Goal: Use online tool/utility: Utilize a website feature to perform a specific function

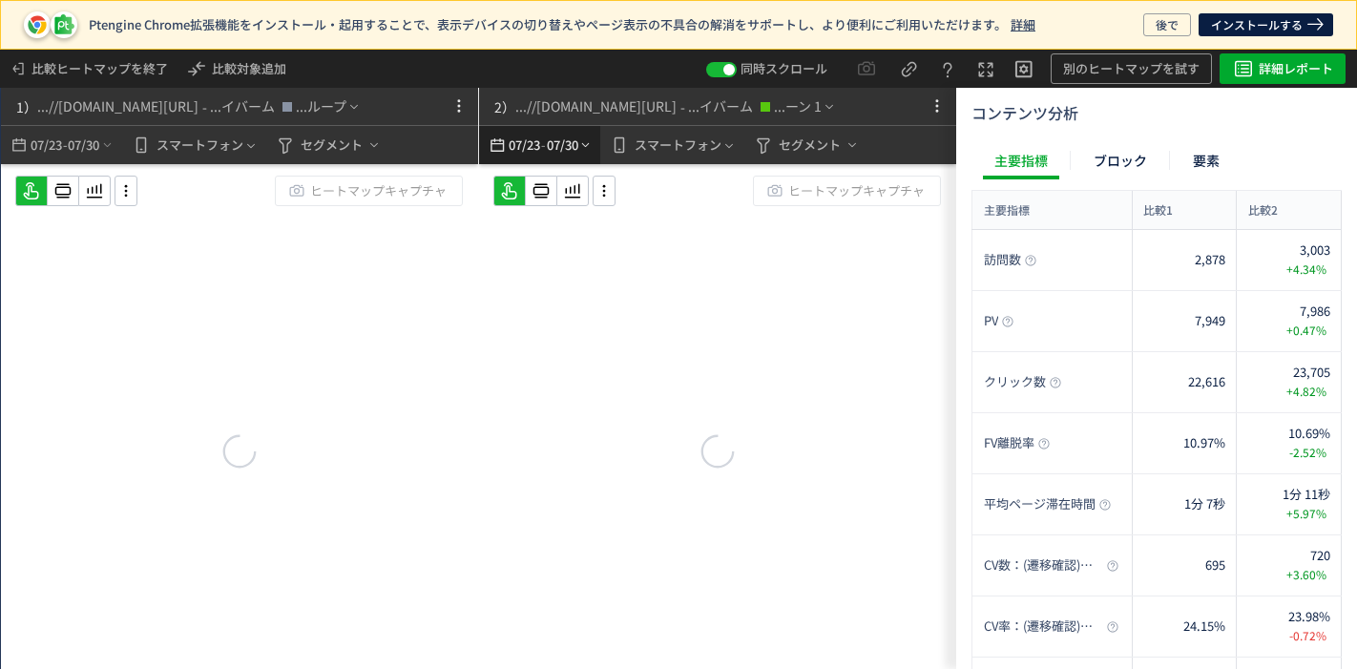
click at [513, 135] on span "07/23" at bounding box center [524, 145] width 32 height 38
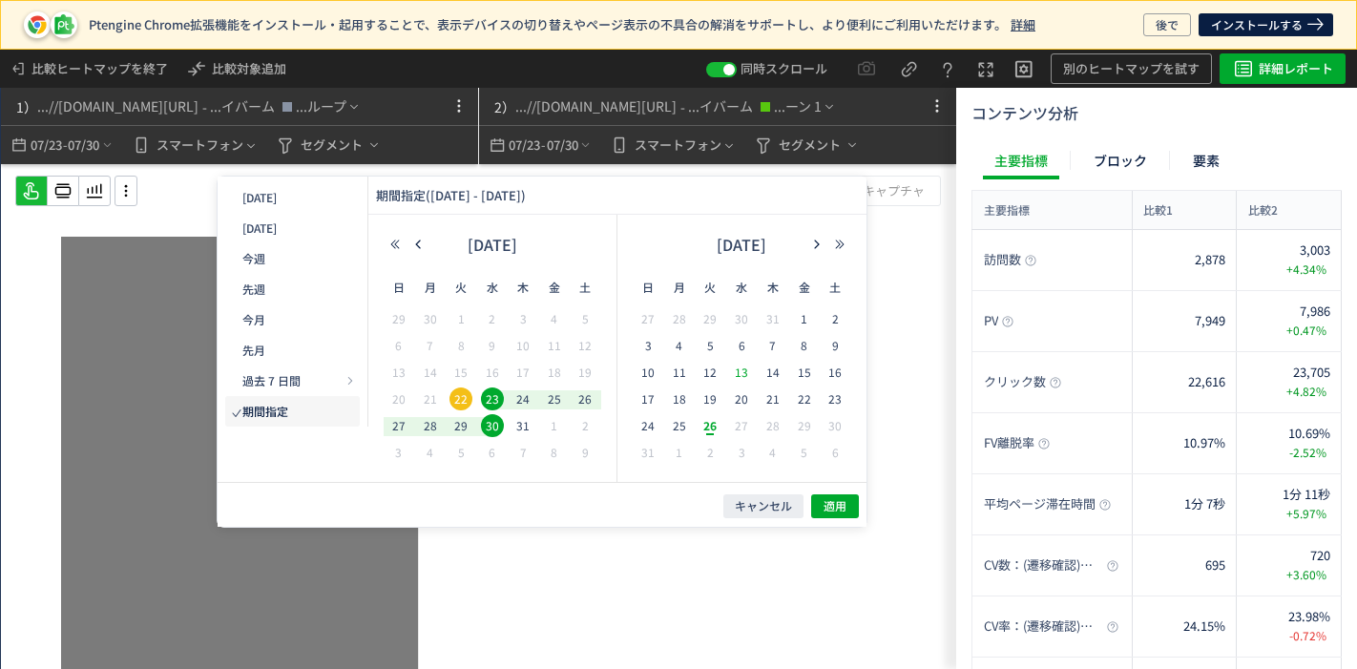
click at [733, 343] on span "6" at bounding box center [741, 345] width 23 height 23
click at [738, 374] on span "13" at bounding box center [741, 372] width 23 height 23
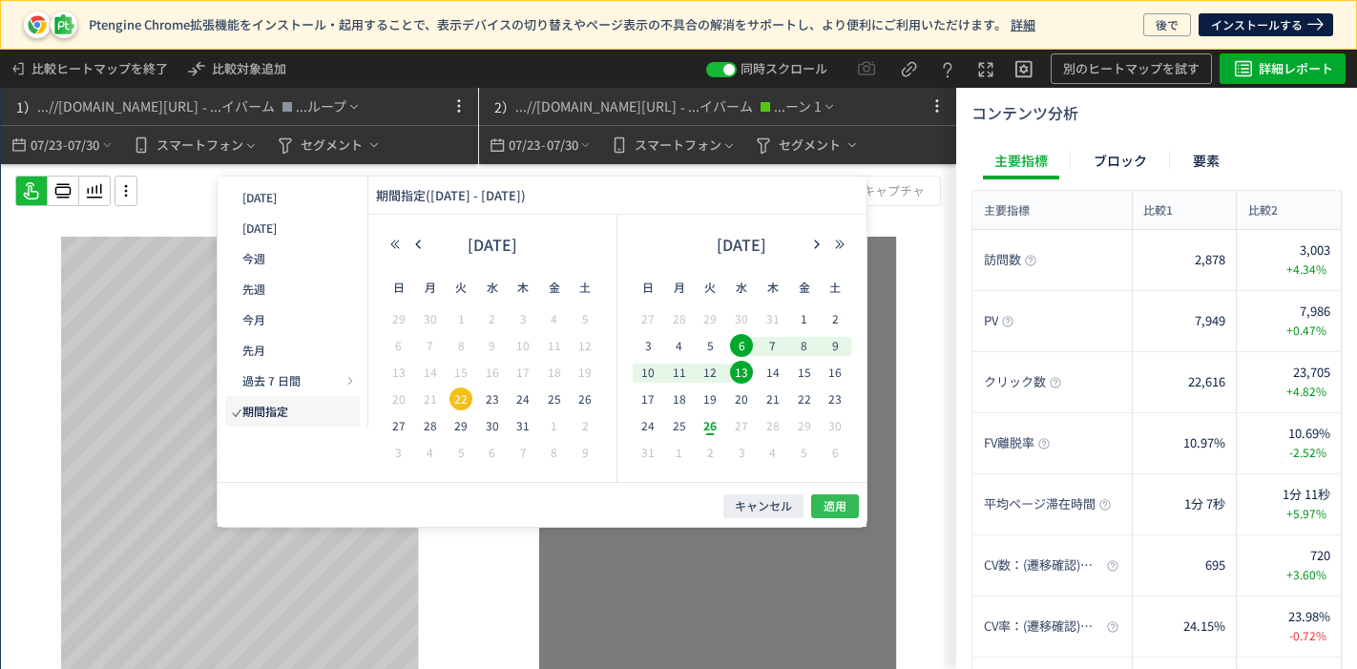
click at [834, 499] on span "適用" at bounding box center [834, 506] width 23 height 16
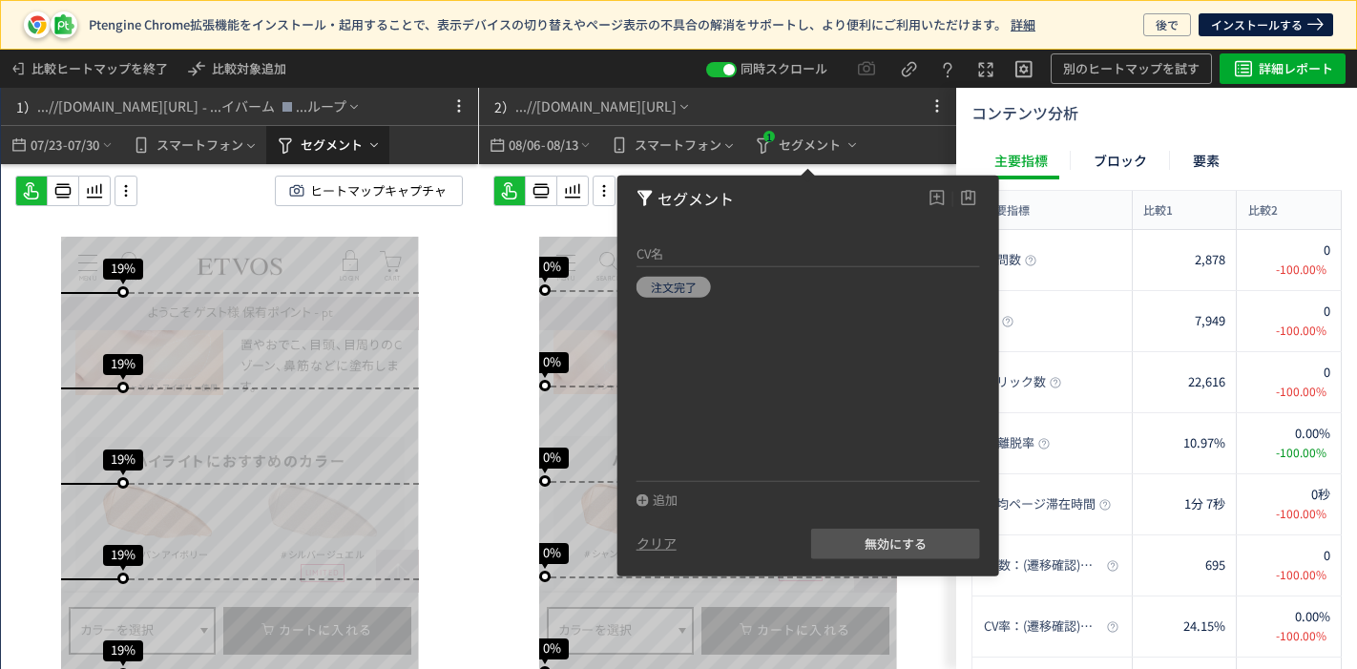
click at [332, 150] on span "セグメント" at bounding box center [331, 145] width 62 height 31
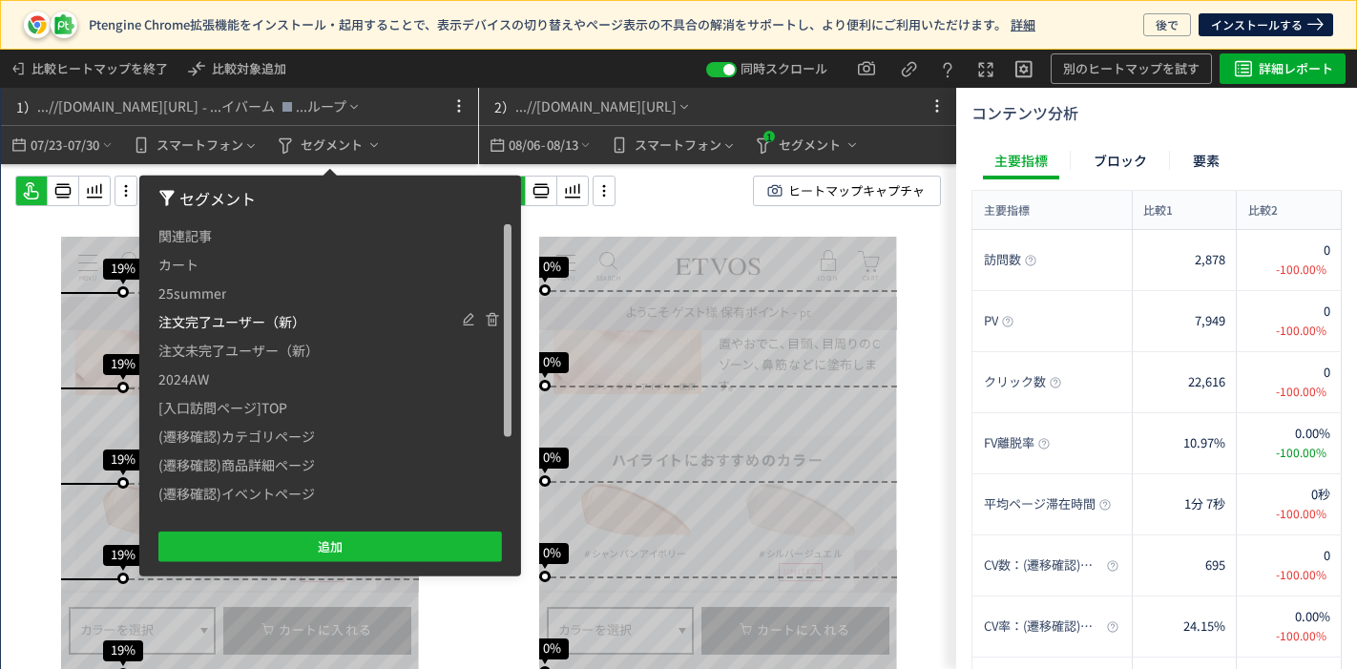
click at [0, 0] on span "注文完了ユーザー（新）" at bounding box center [0, 0] width 0 height 0
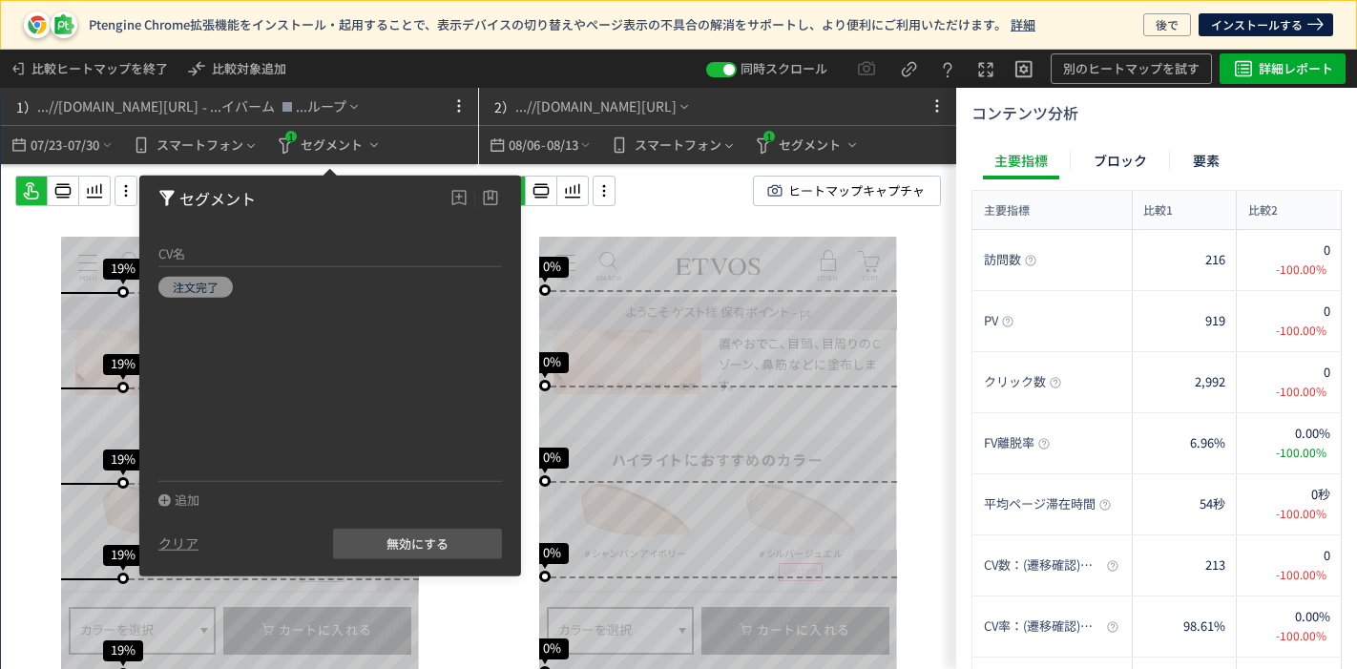
click at [649, 201] on div "ヒートマップキャプチャ" at bounding box center [732, 191] width 478 height 31
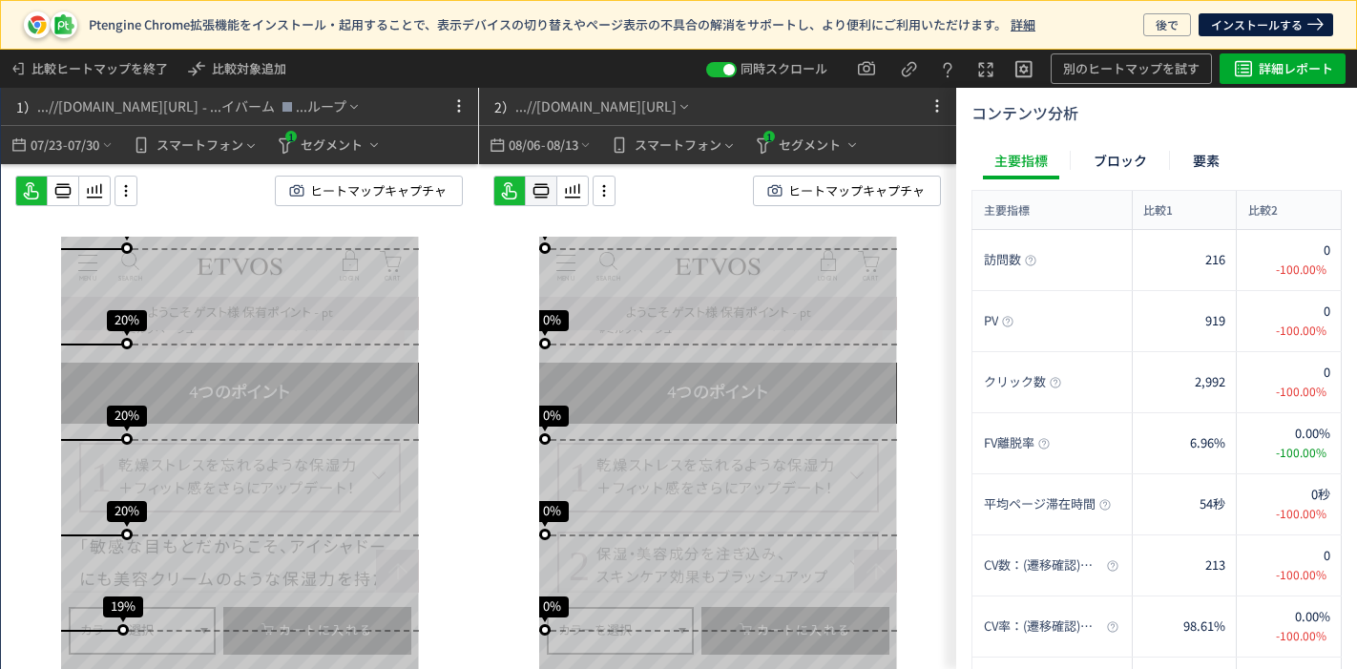
click at [62, 195] on icon at bounding box center [63, 190] width 23 height 23
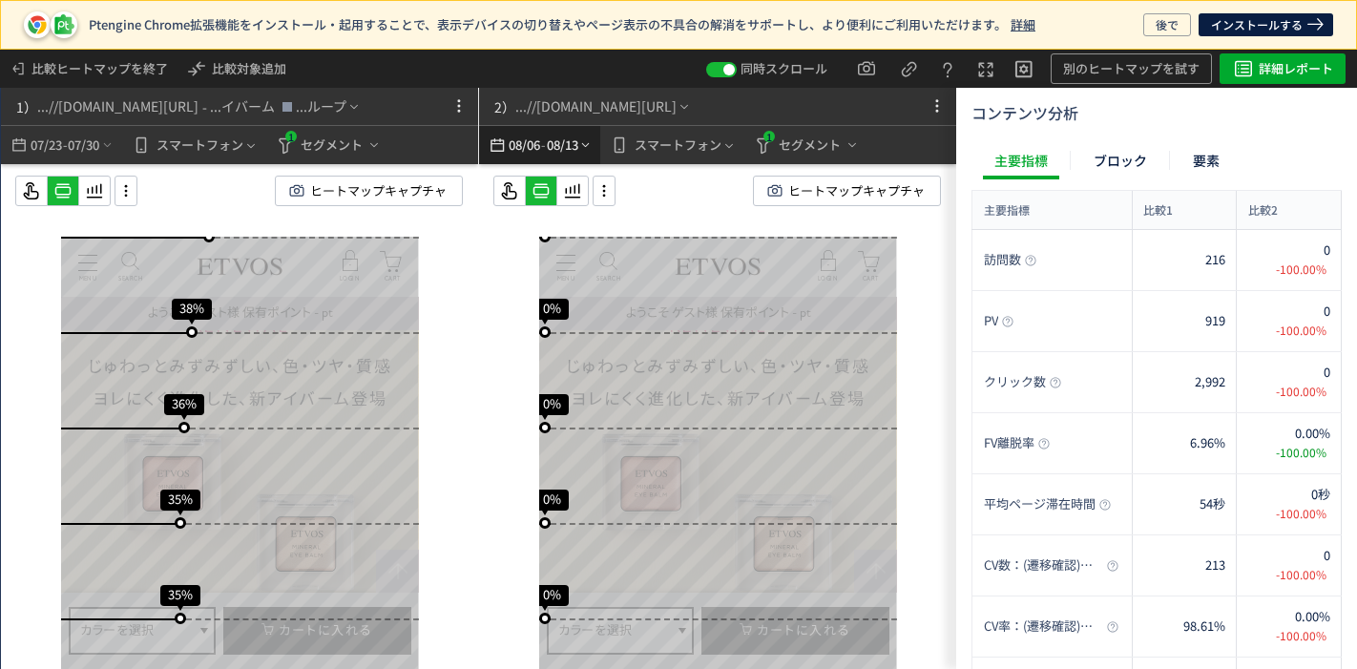
click at [535, 145] on span "08/06" at bounding box center [524, 145] width 32 height 38
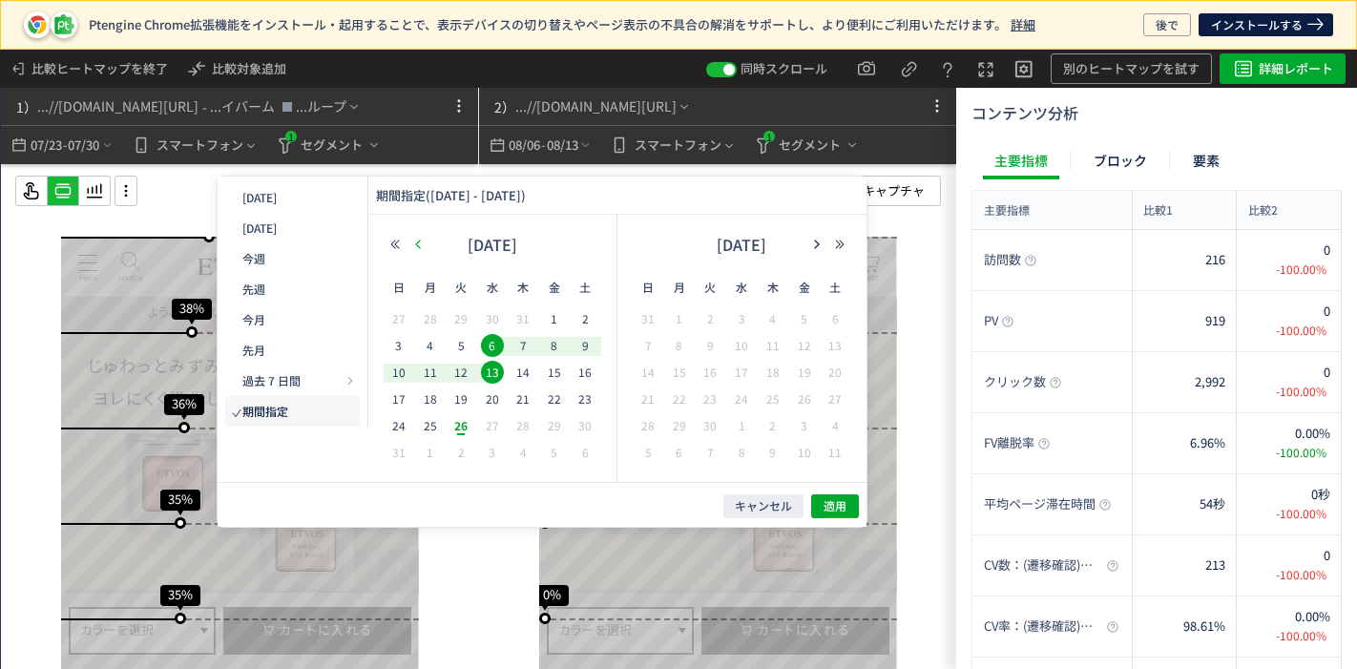
click at [0, 0] on icon "button" at bounding box center [0, 0] width 0 height 0
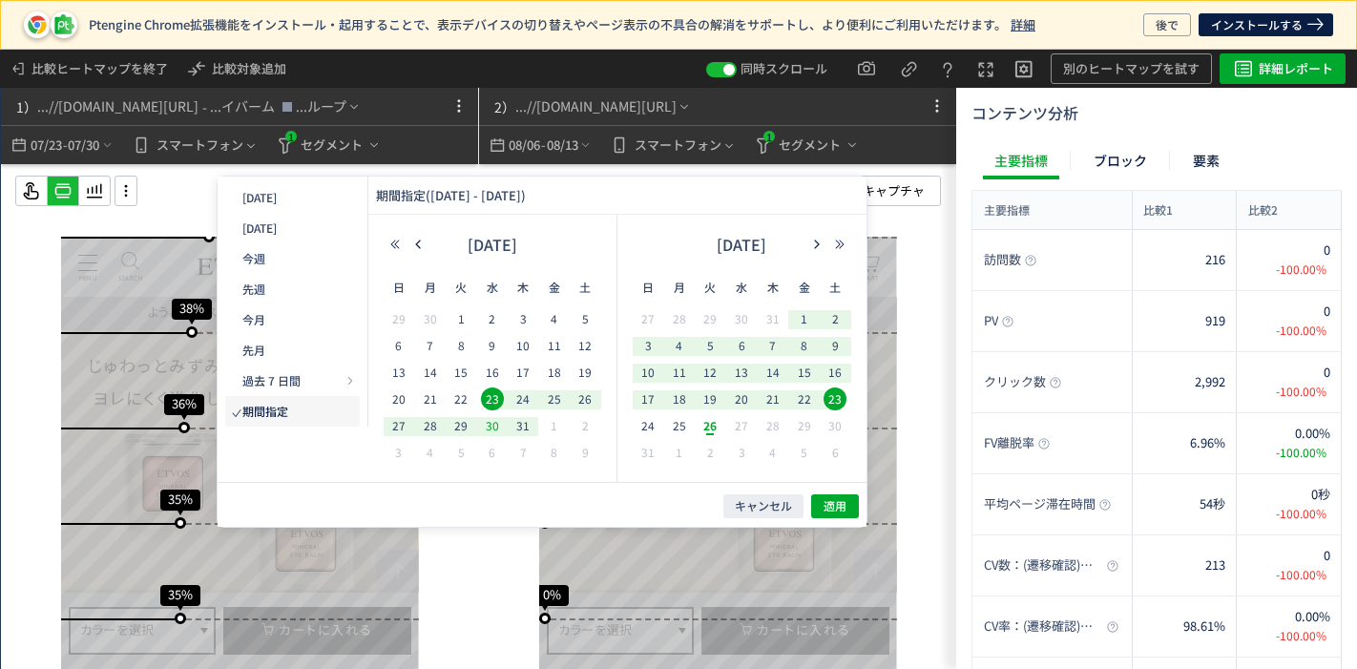
click at [0, 0] on span "30" at bounding box center [0, 0] width 0 height 0
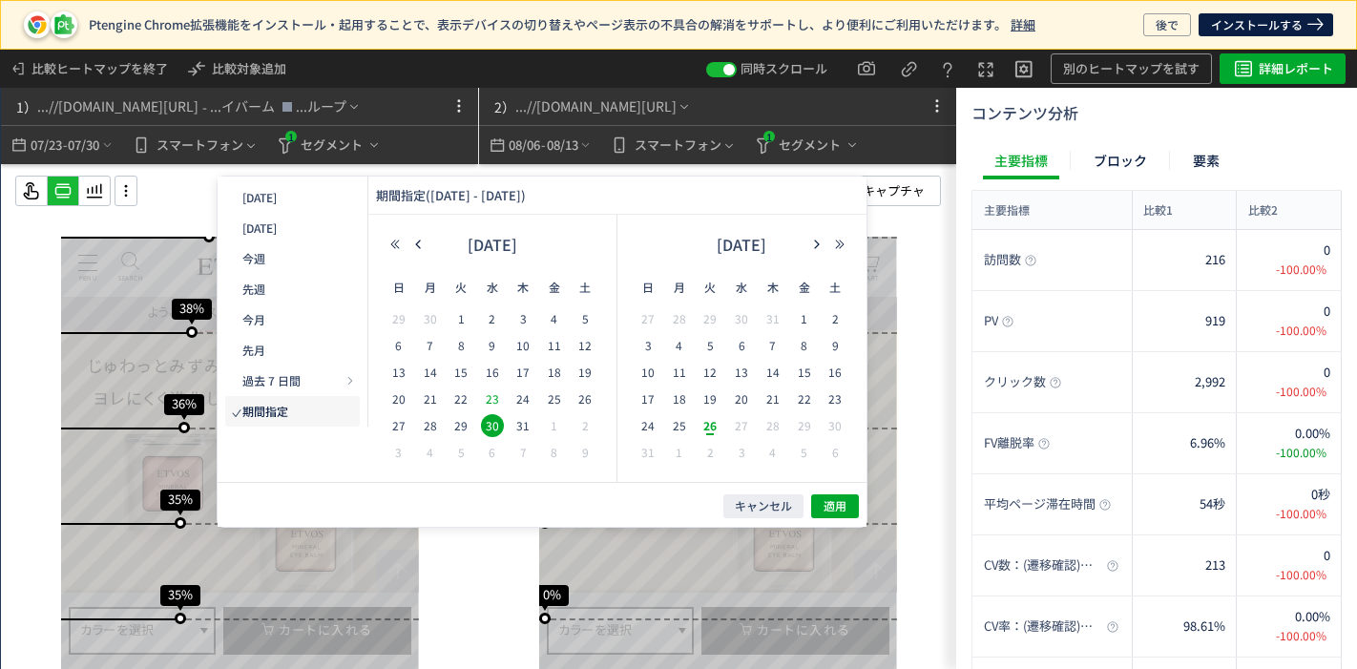
click at [821, 508] on button "適用" at bounding box center [835, 506] width 48 height 24
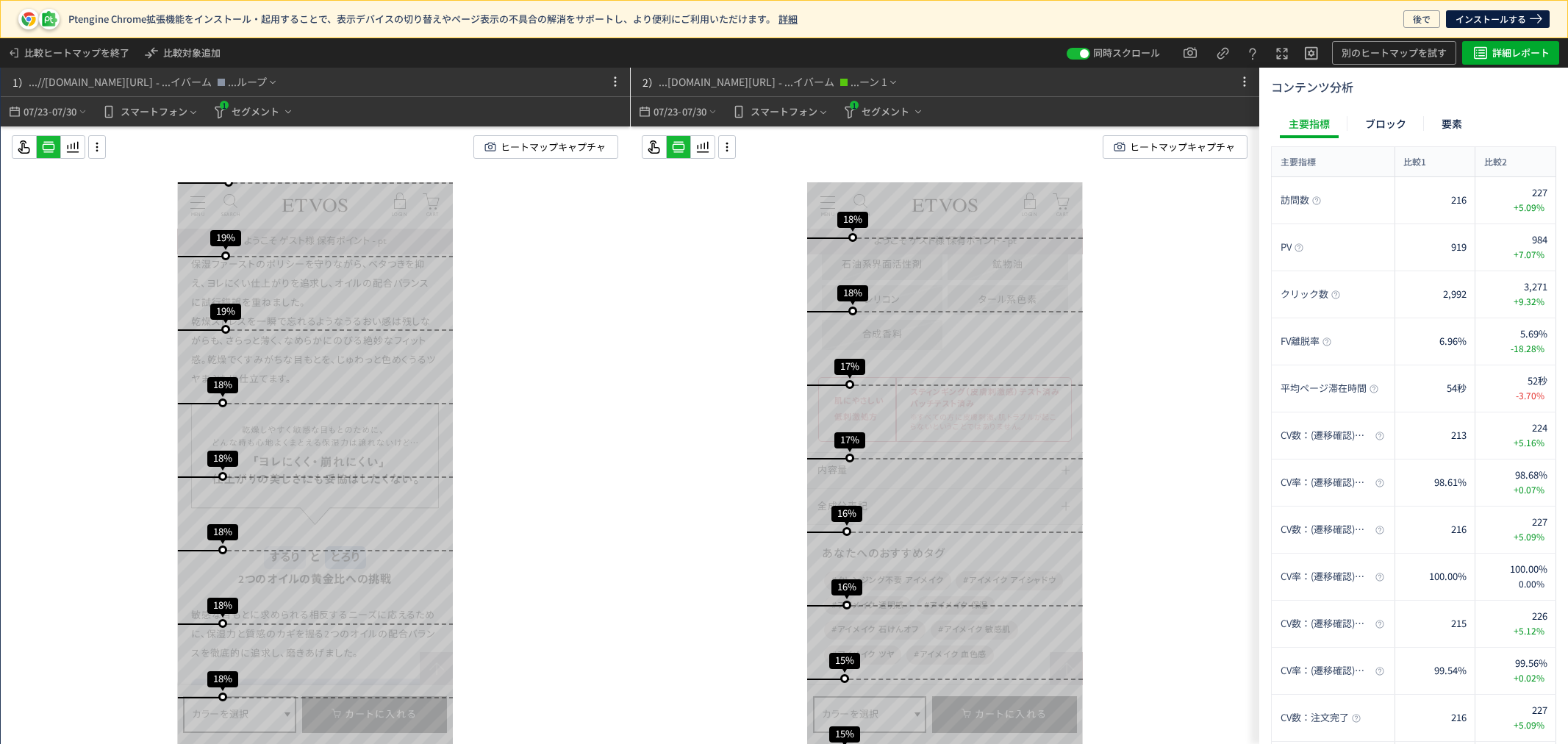
scroll to position [6747, 0]
